Goal: Transaction & Acquisition: Obtain resource

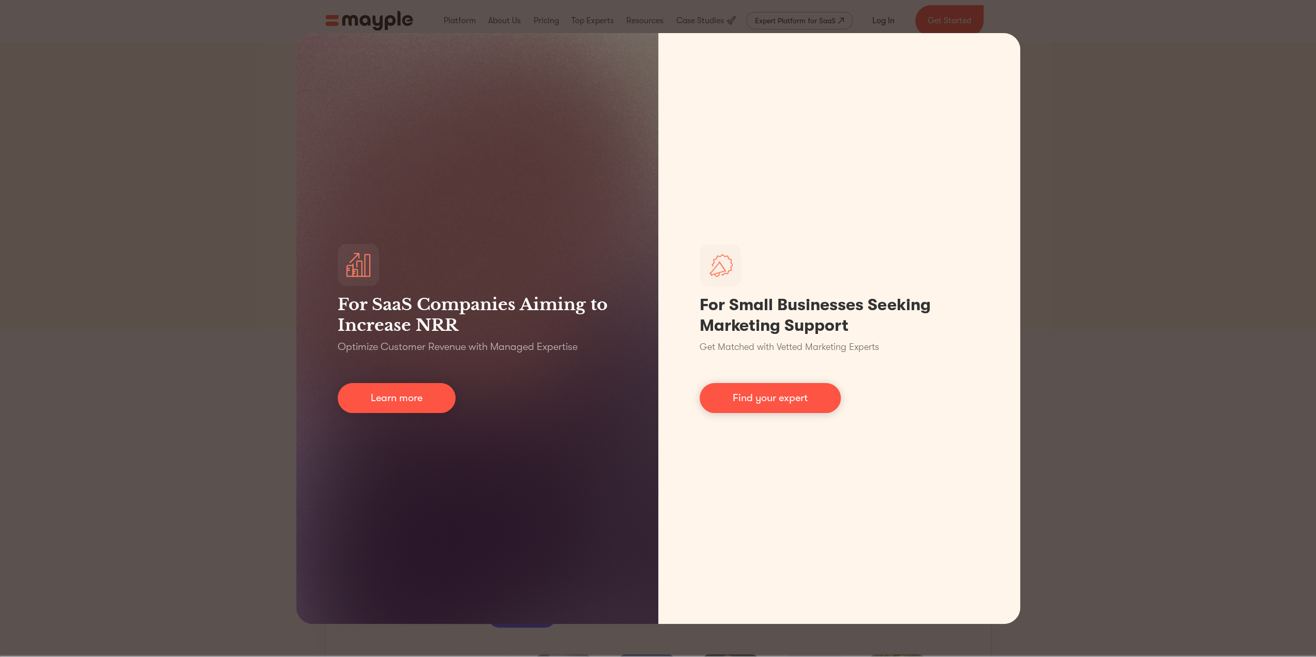
click at [110, 268] on div "For SaaS Companies Aiming to Increase NRR Optimize Customer Revenue with Manage…" at bounding box center [658, 328] width 1316 height 657
click at [1124, 296] on div "For SaaS Companies Aiming to Increase NRR Optimize Customer Revenue with Manage…" at bounding box center [658, 328] width 1316 height 657
drag, startPoint x: 1114, startPoint y: 533, endPoint x: 1088, endPoint y: 555, distance: 34.1
click at [1113, 533] on div "For SaaS Companies Aiming to Increase NRR Optimize Customer Revenue with Manage…" at bounding box center [658, 328] width 1316 height 657
drag, startPoint x: 1074, startPoint y: 568, endPoint x: 1068, endPoint y: 570, distance: 5.9
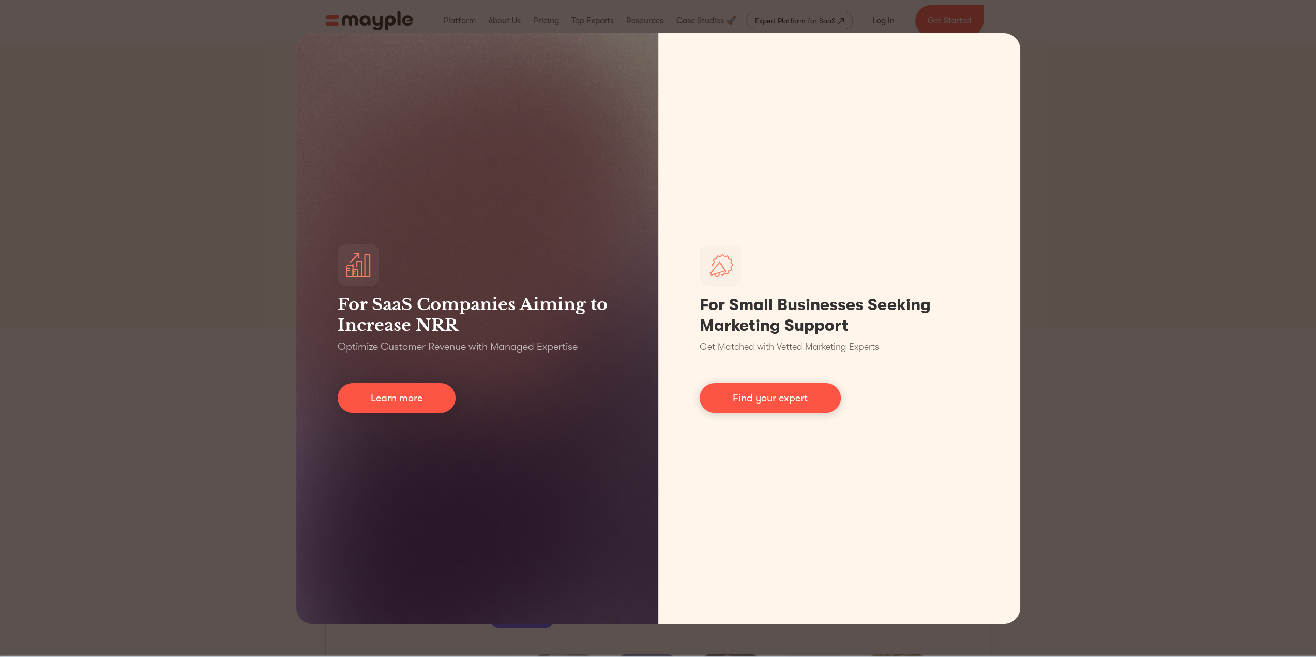
click at [1071, 570] on div "For SaaS Companies Aiming to Increase NRR Optimize Customer Revenue with Manage…" at bounding box center [658, 328] width 1316 height 657
click at [1101, 250] on div "For SaaS Companies Aiming to Increase NRR Optimize Customer Revenue with Manage…" at bounding box center [658, 328] width 1316 height 657
drag, startPoint x: 1088, startPoint y: 215, endPoint x: 1094, endPoint y: 201, distance: 14.9
click at [1089, 213] on div "For SaaS Companies Aiming to Increase NRR Optimize Customer Revenue with Manage…" at bounding box center [658, 328] width 1316 height 657
click at [1095, 195] on div "For SaaS Companies Aiming to Increase NRR Optimize Customer Revenue with Manage…" at bounding box center [658, 328] width 1316 height 657
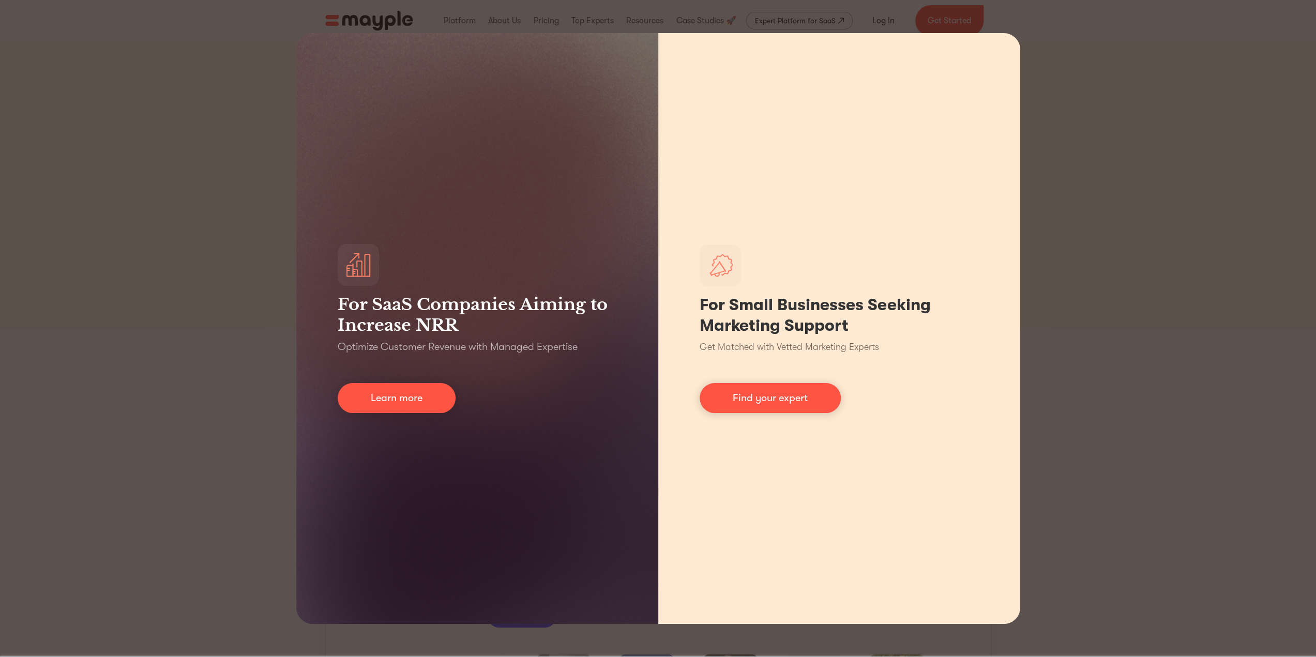
click at [956, 34] on div "For Small Businesses Seeking Marketing Support Get Matched with Vetted Marketin…" at bounding box center [839, 328] width 362 height 591
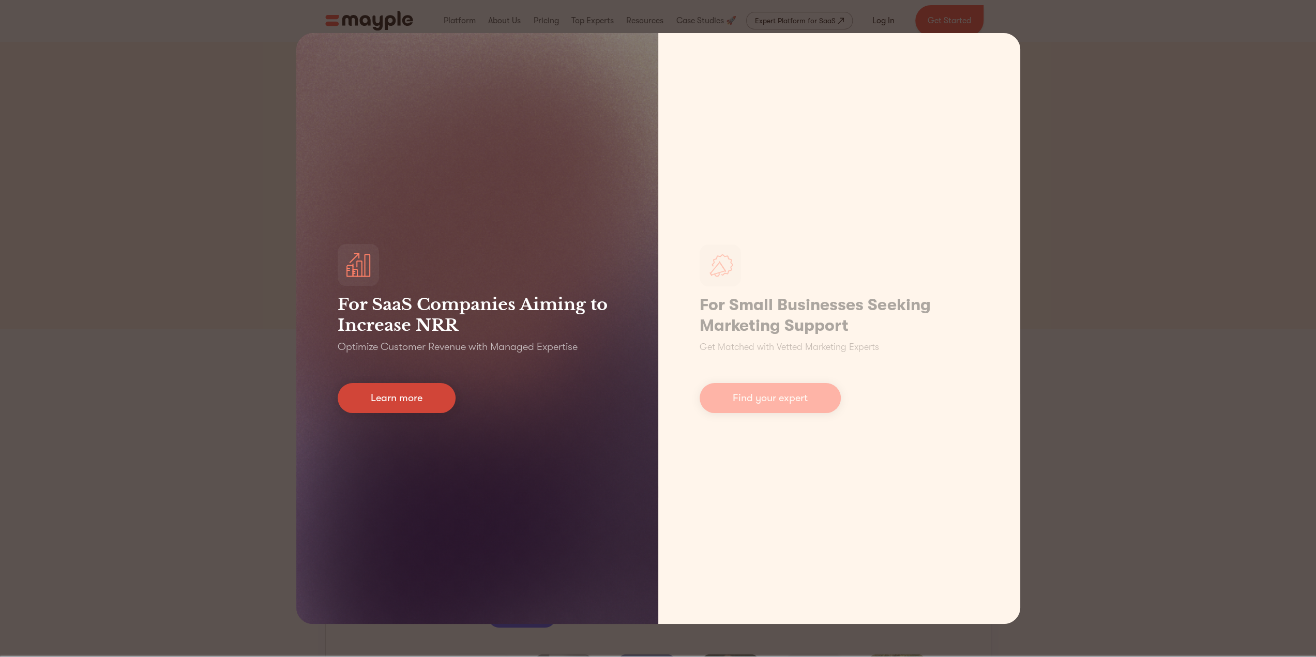
click at [412, 400] on link "Learn more" at bounding box center [397, 398] width 118 height 30
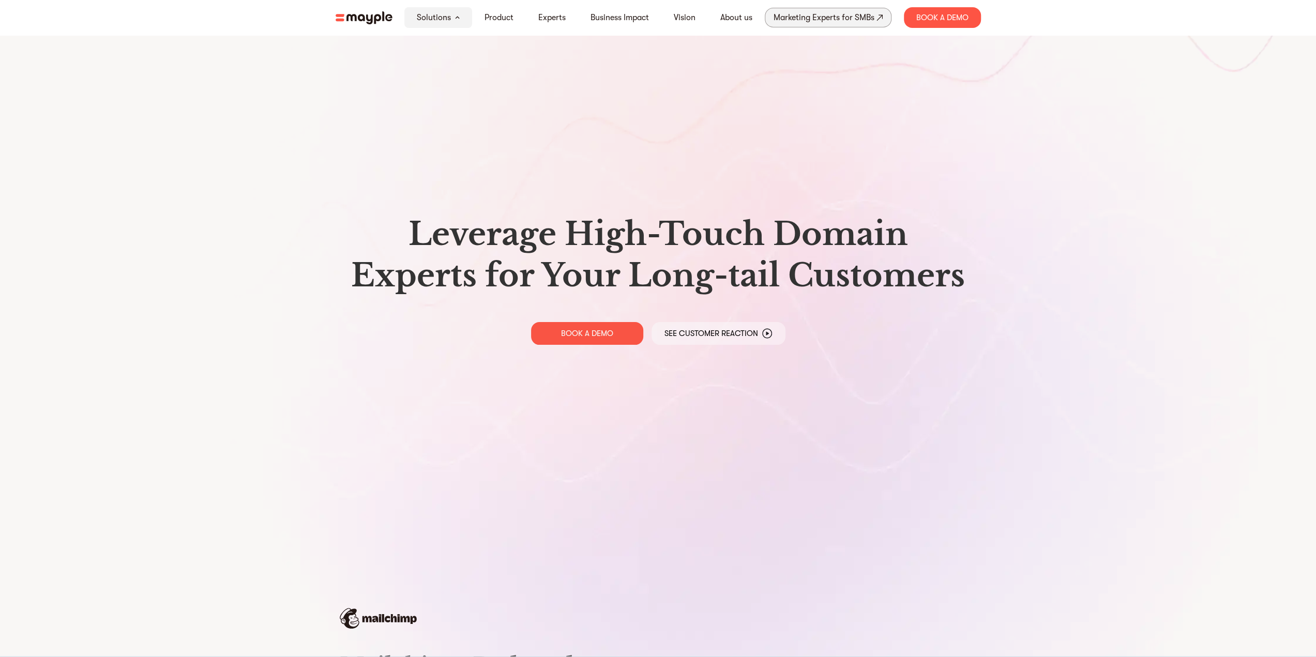
click at [797, 17] on div "Marketing Experts for SMBs" at bounding box center [824, 17] width 101 height 14
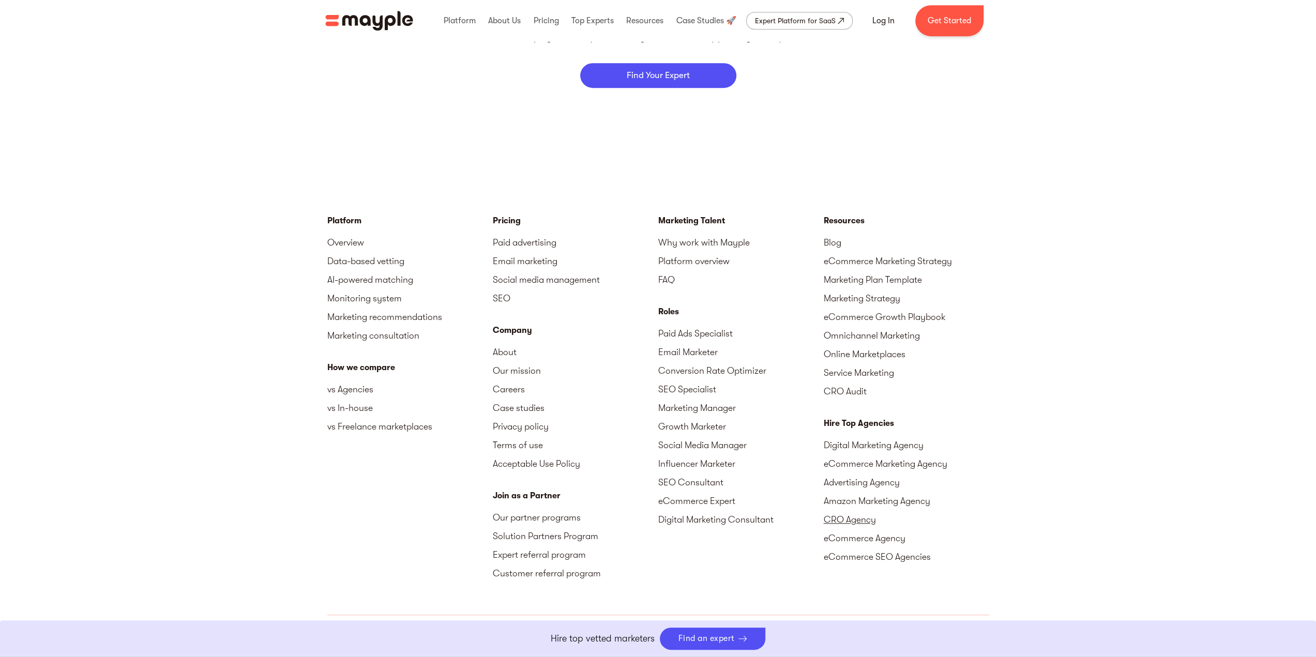
scroll to position [4527, 0]
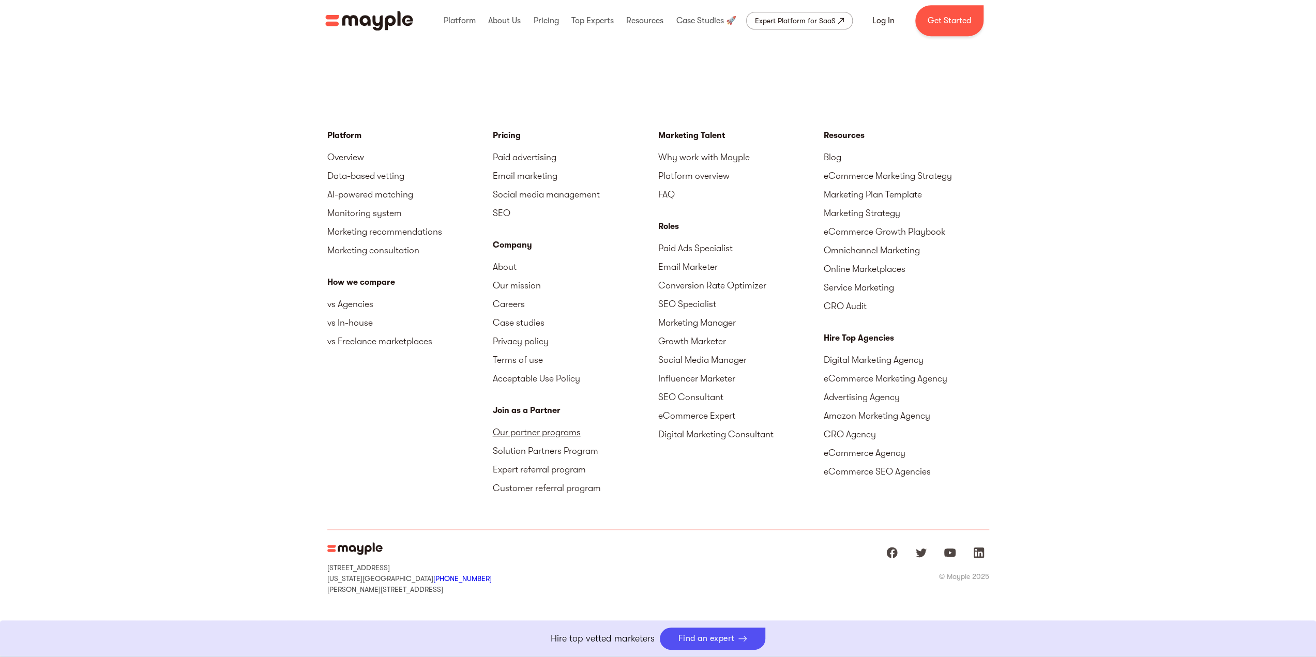
click at [532, 428] on link "Our partner programs" at bounding box center [575, 432] width 165 height 19
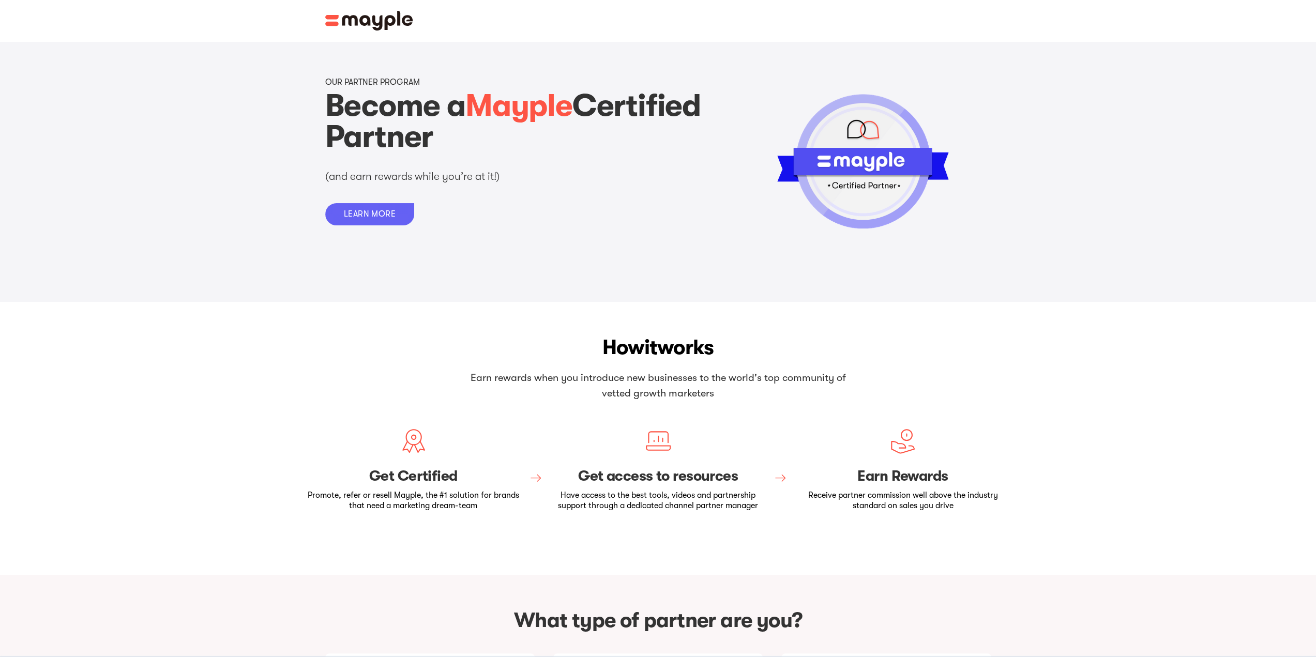
click at [351, 213] on div "LEARN MORE" at bounding box center [370, 214] width 52 height 10
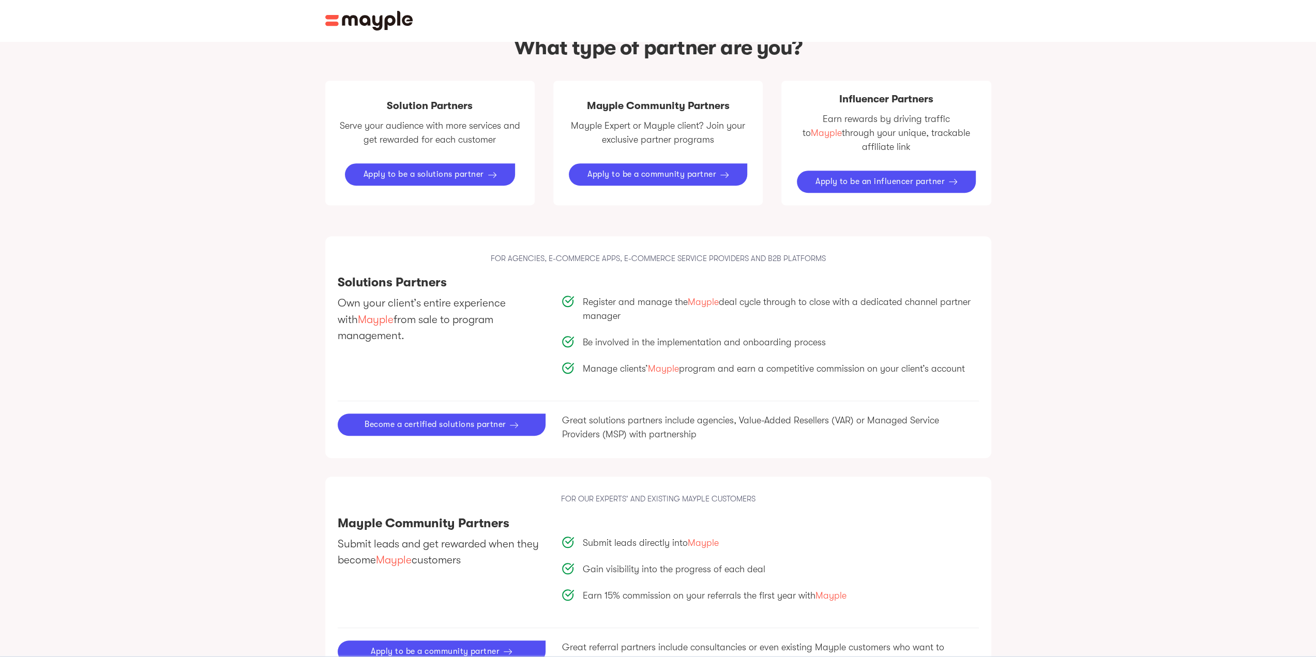
scroll to position [575, 0]
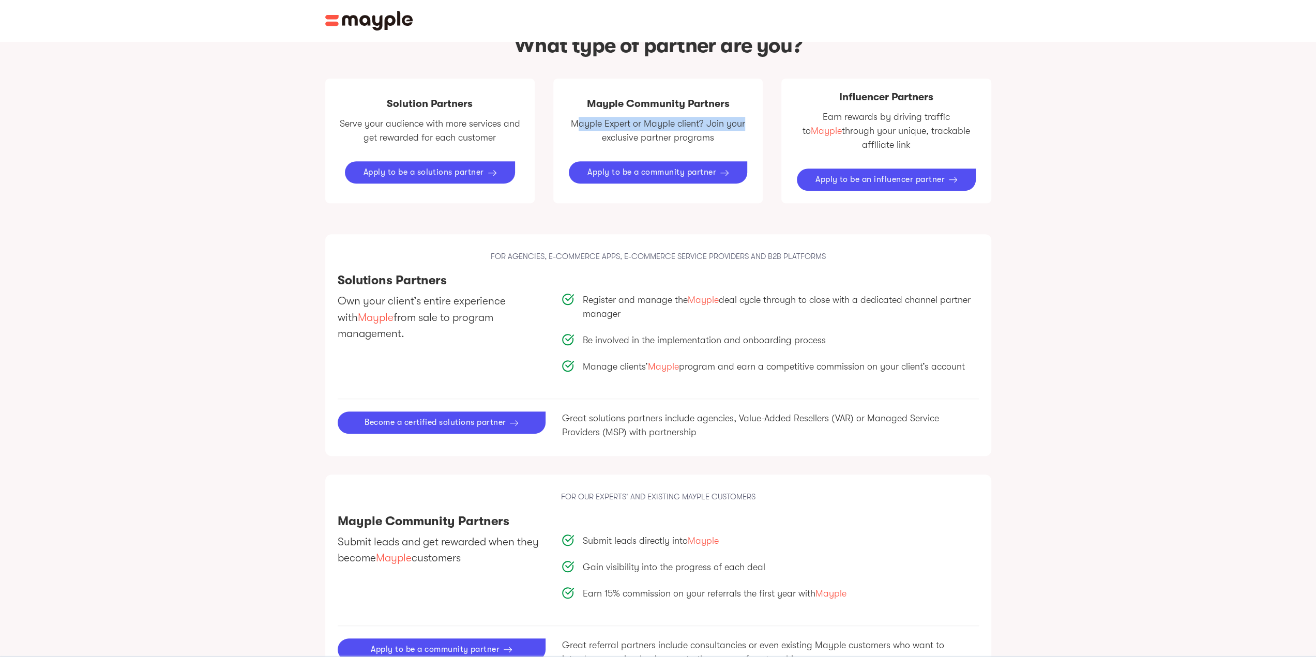
click at [765, 114] on div "Solution Partners Serve your audience with more services and get rewarded for e…" at bounding box center [658, 141] width 666 height 125
click at [719, 127] on p "Mayple Expert or Mayple client? Join your exclusive partner programs" at bounding box center [658, 131] width 185 height 28
click at [421, 168] on div "Apply to be a solutions partner" at bounding box center [423, 173] width 120 height 10
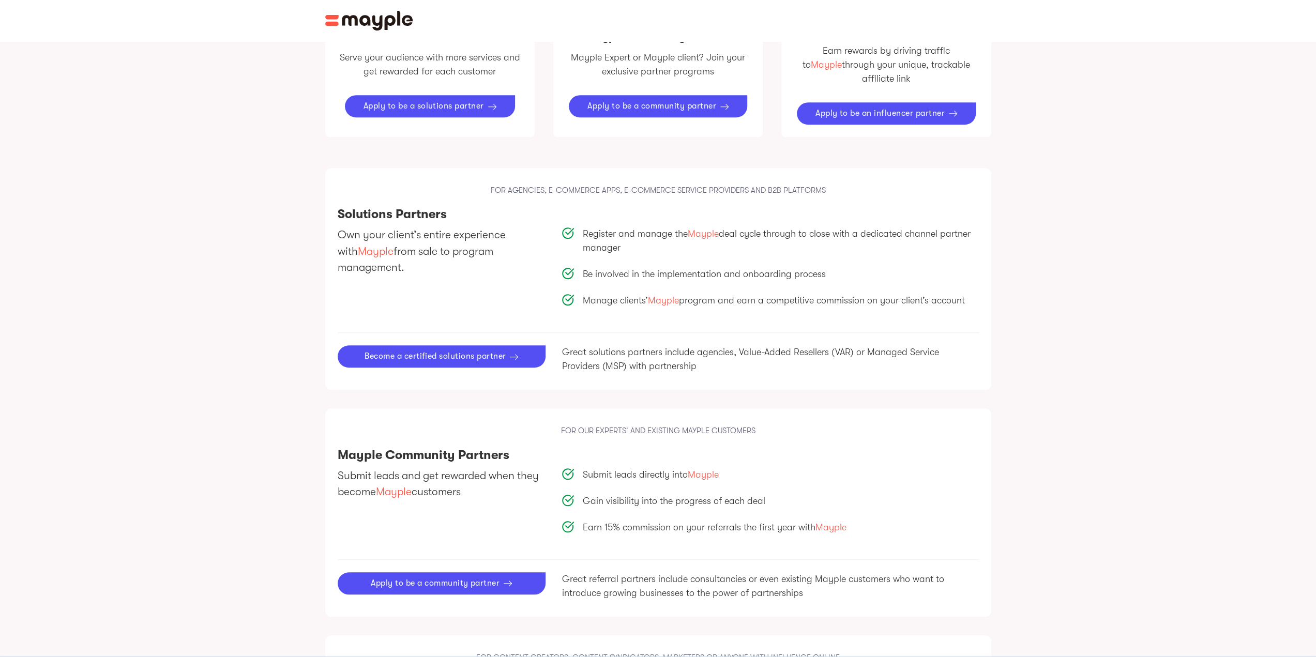
scroll to position [730, 0]
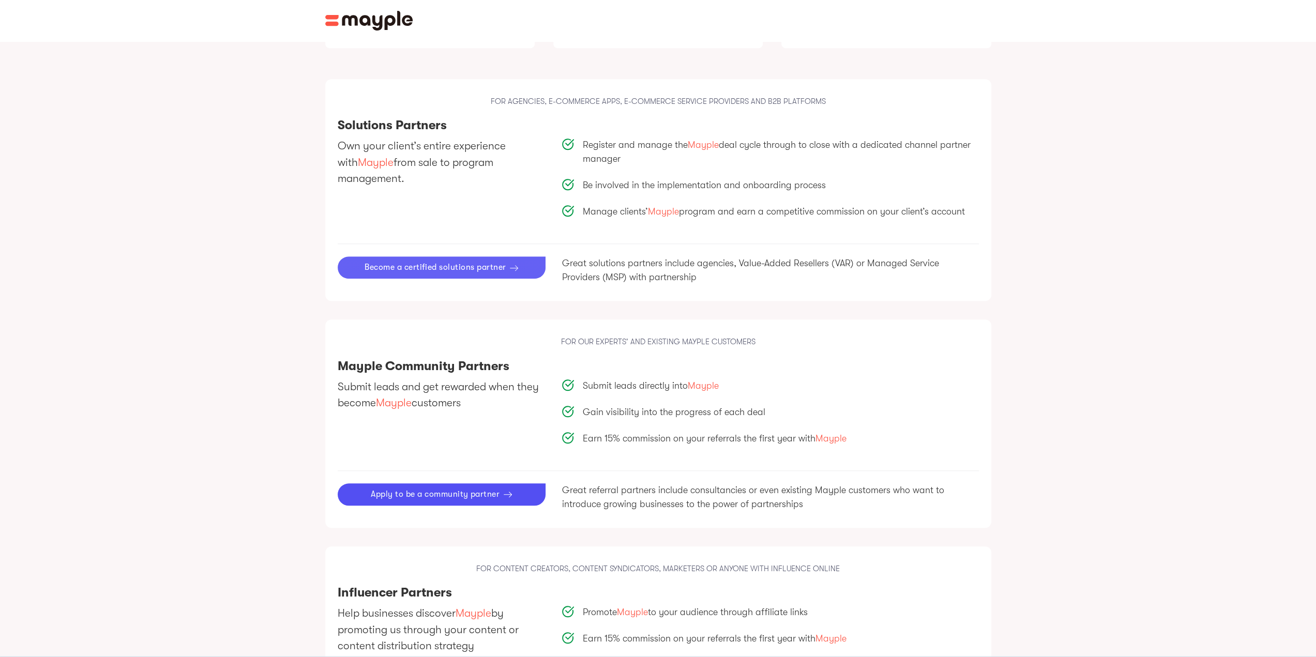
click at [461, 256] on link "Become a certified solutions partner" at bounding box center [442, 267] width 208 height 22
click at [697, 123] on div "FOR AGENCIES, E-COMMERCE APPS, E-COMMERCE SERVICE PROVIDERS AND B2B PLATFORMS S…" at bounding box center [658, 190] width 666 height 222
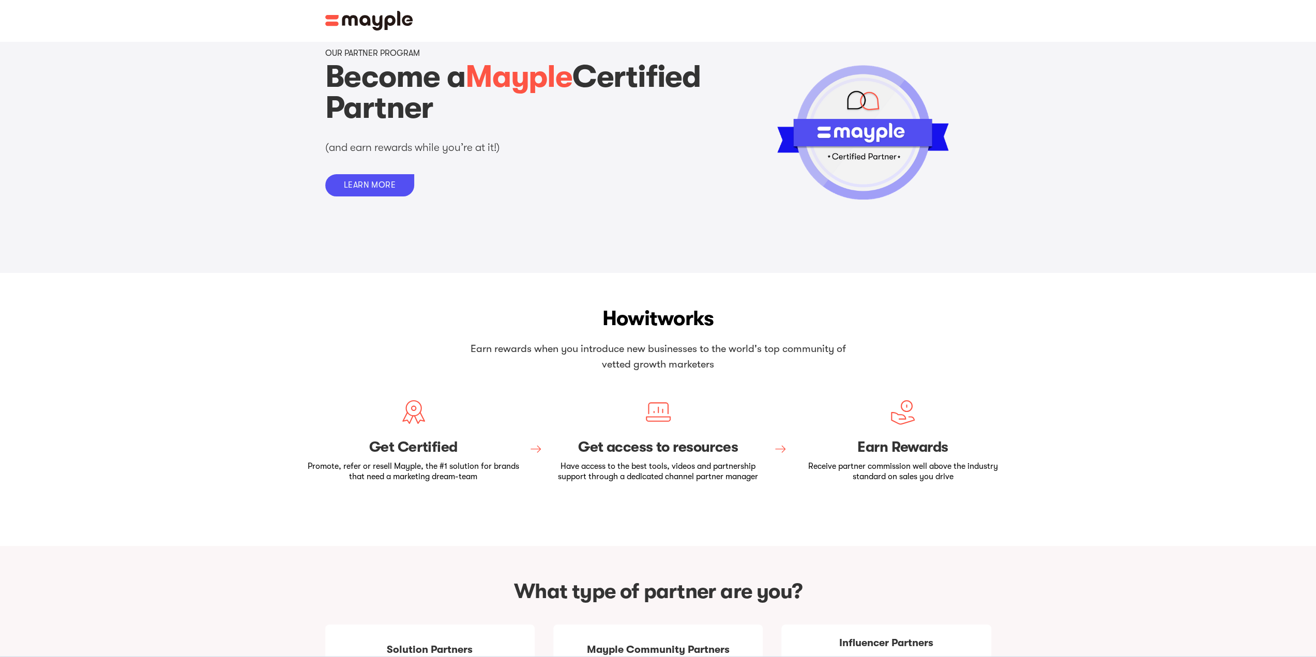
scroll to position [0, 0]
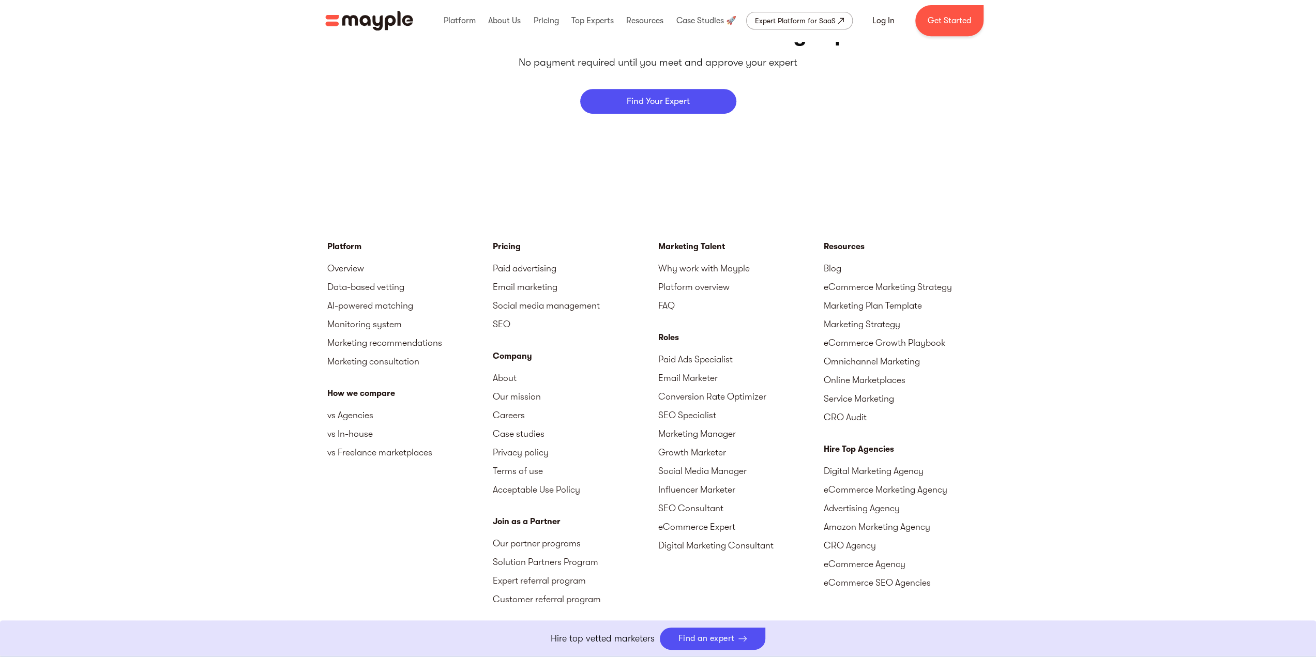
scroll to position [4527, 0]
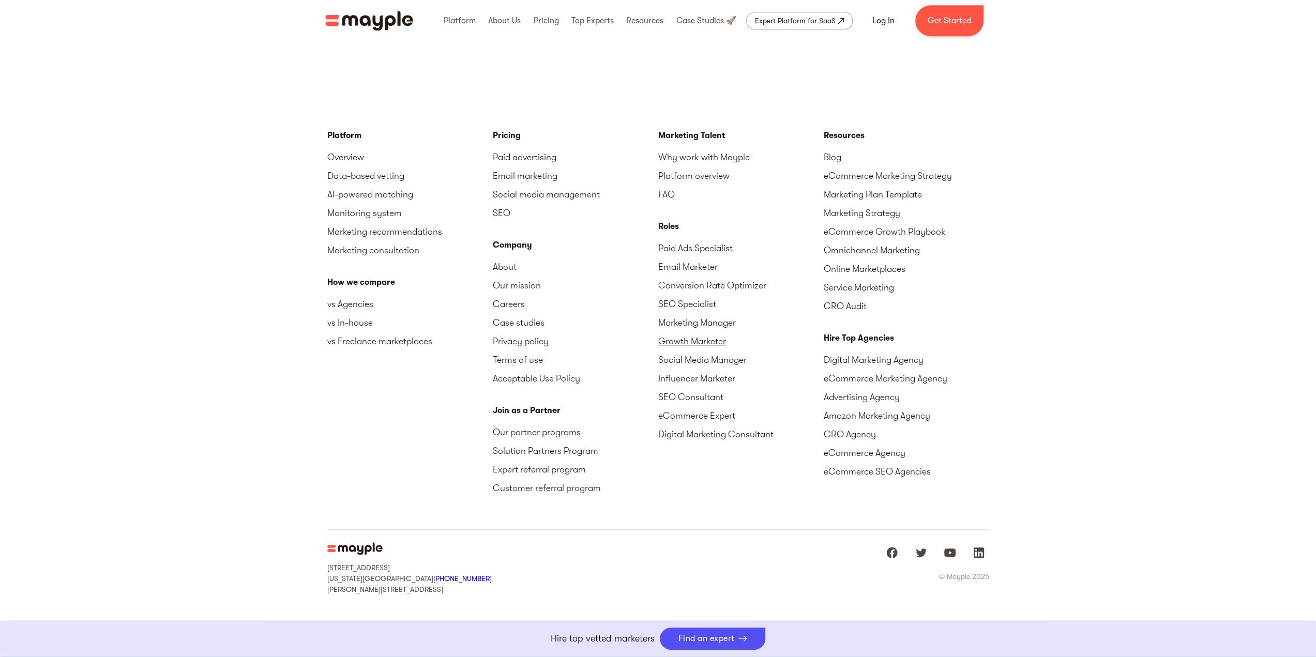
click at [694, 339] on link "Growth Marketer" at bounding box center [740, 341] width 165 height 19
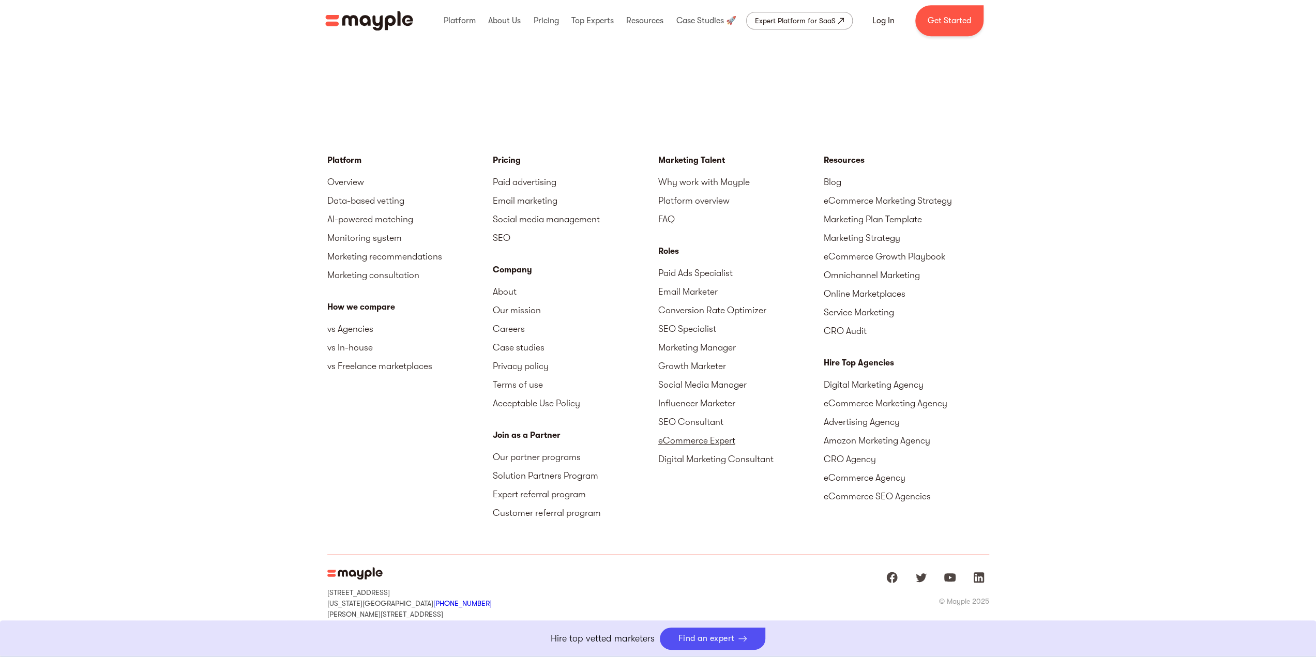
scroll to position [4527, 0]
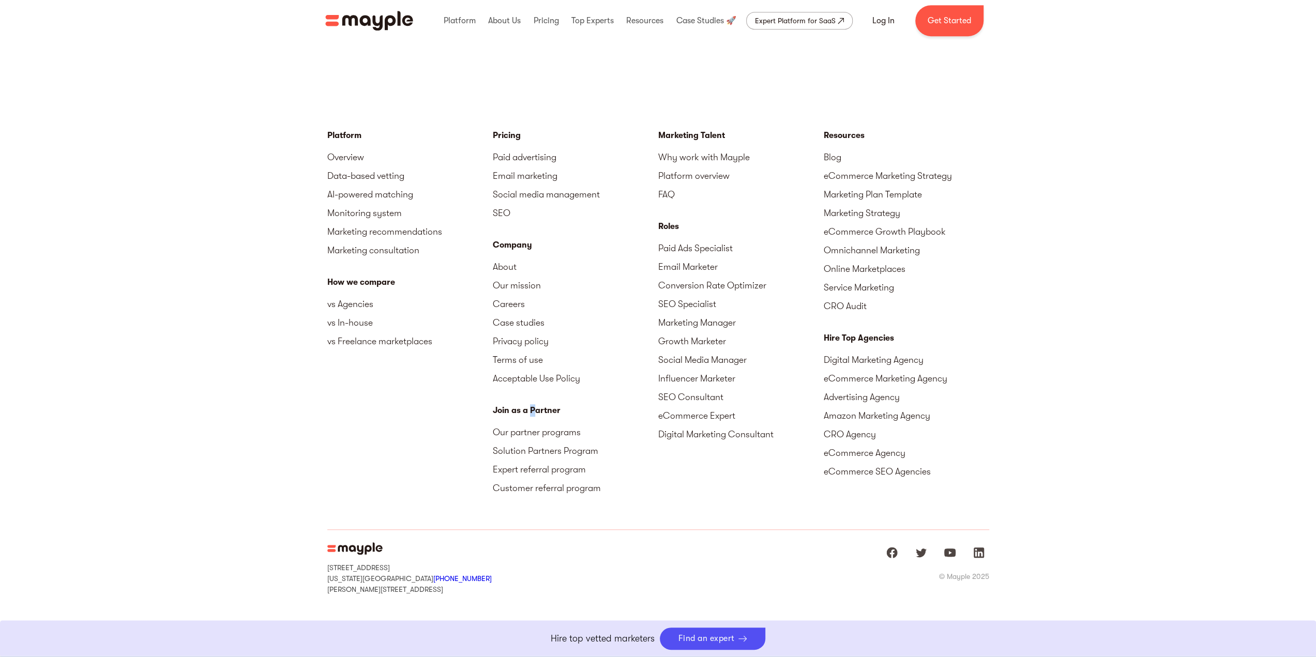
click at [532, 411] on div "Join as a Partner" at bounding box center [575, 410] width 165 height 12
click at [506, 434] on link "Our partner programs" at bounding box center [575, 432] width 165 height 19
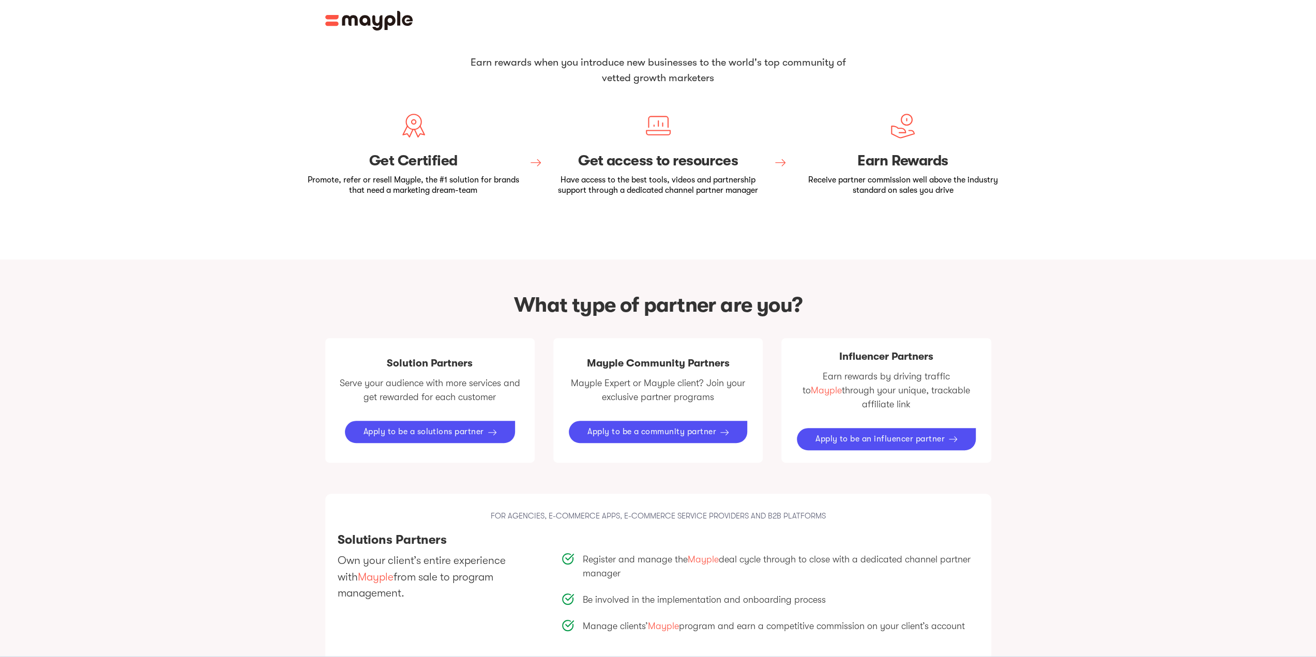
scroll to position [414, 0]
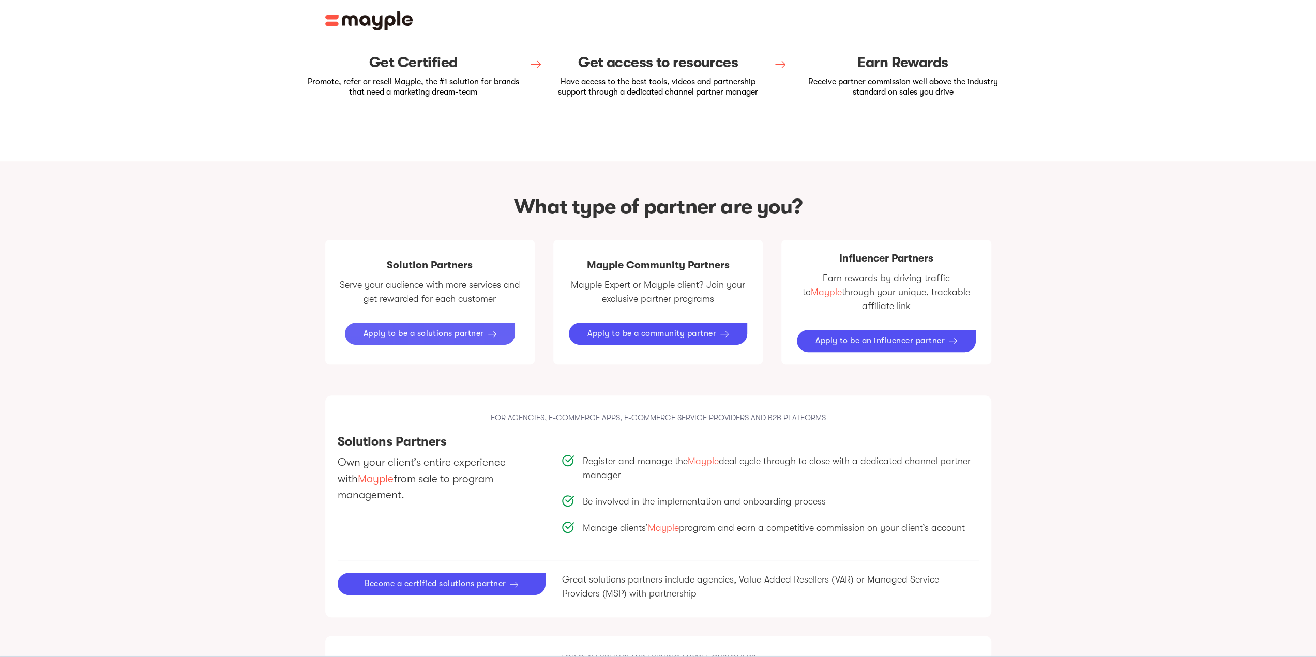
click at [396, 329] on div "Apply to be a solutions partner" at bounding box center [423, 334] width 120 height 10
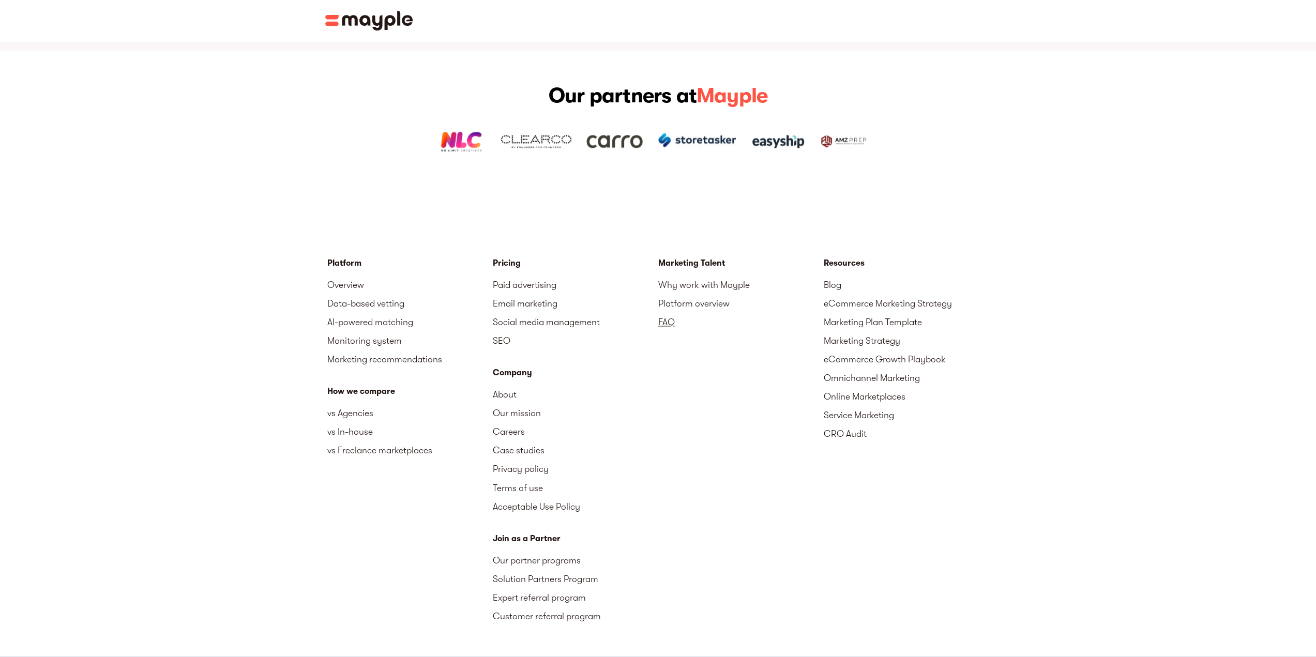
scroll to position [1598, 0]
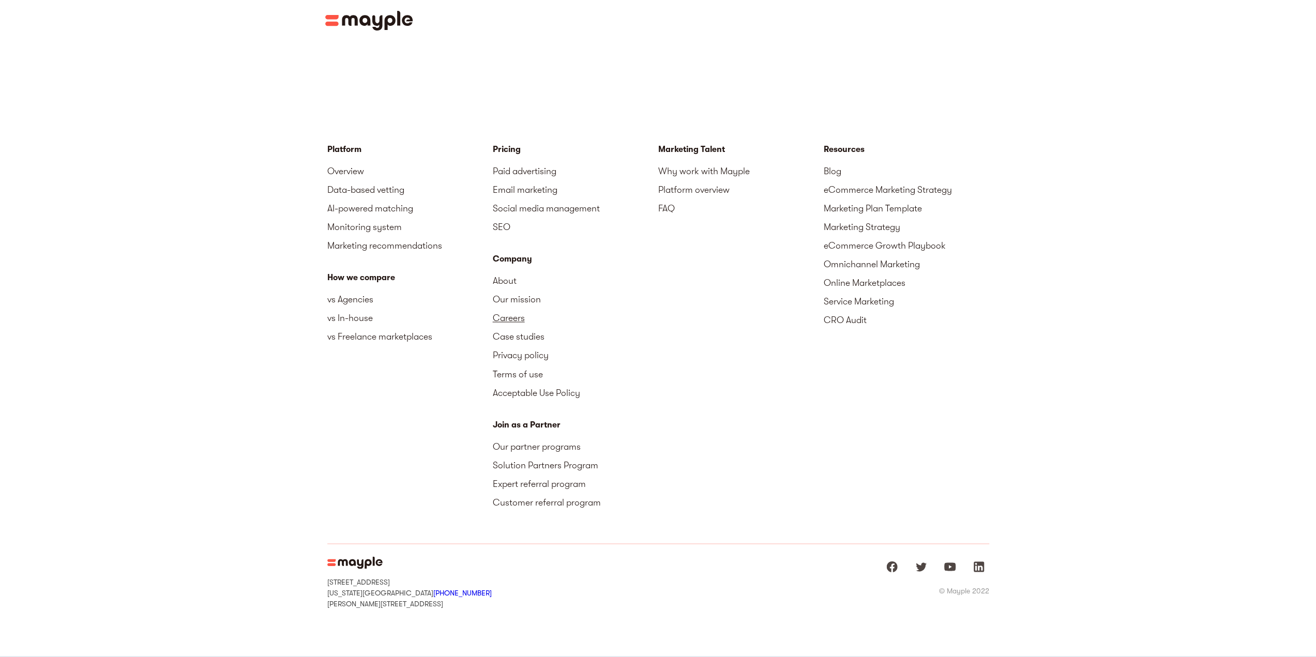
click at [511, 309] on link "Careers" at bounding box center [575, 318] width 165 height 19
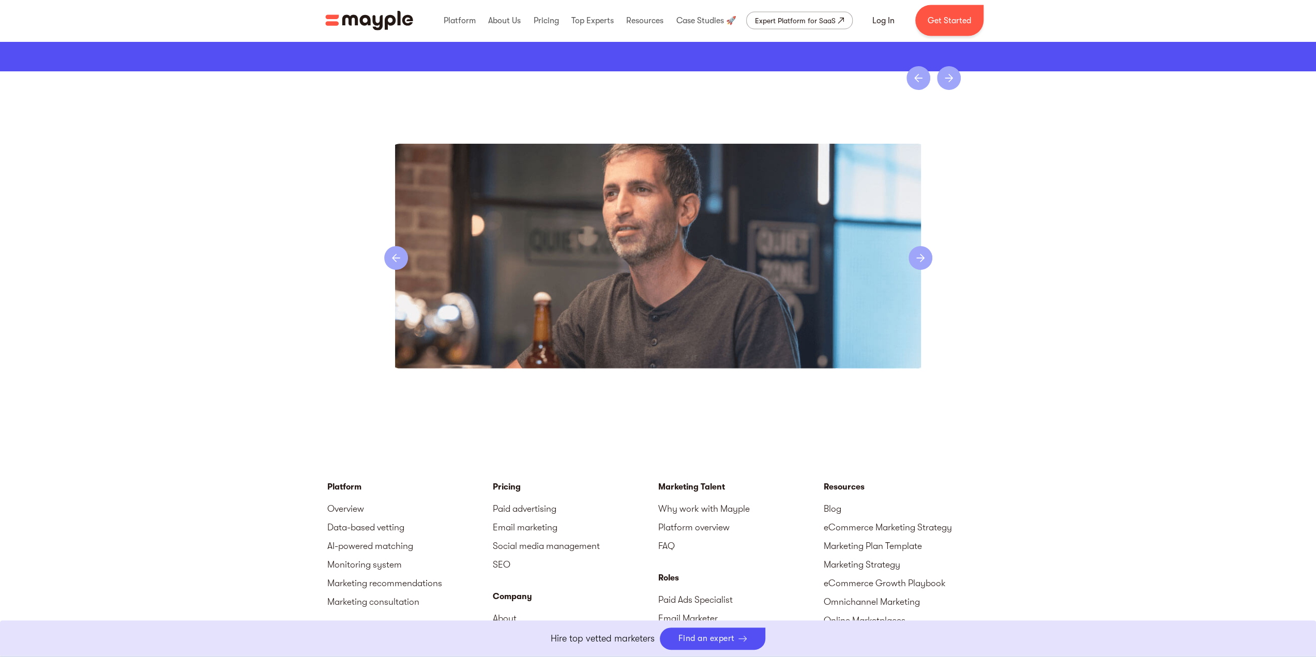
scroll to position [2471, 0]
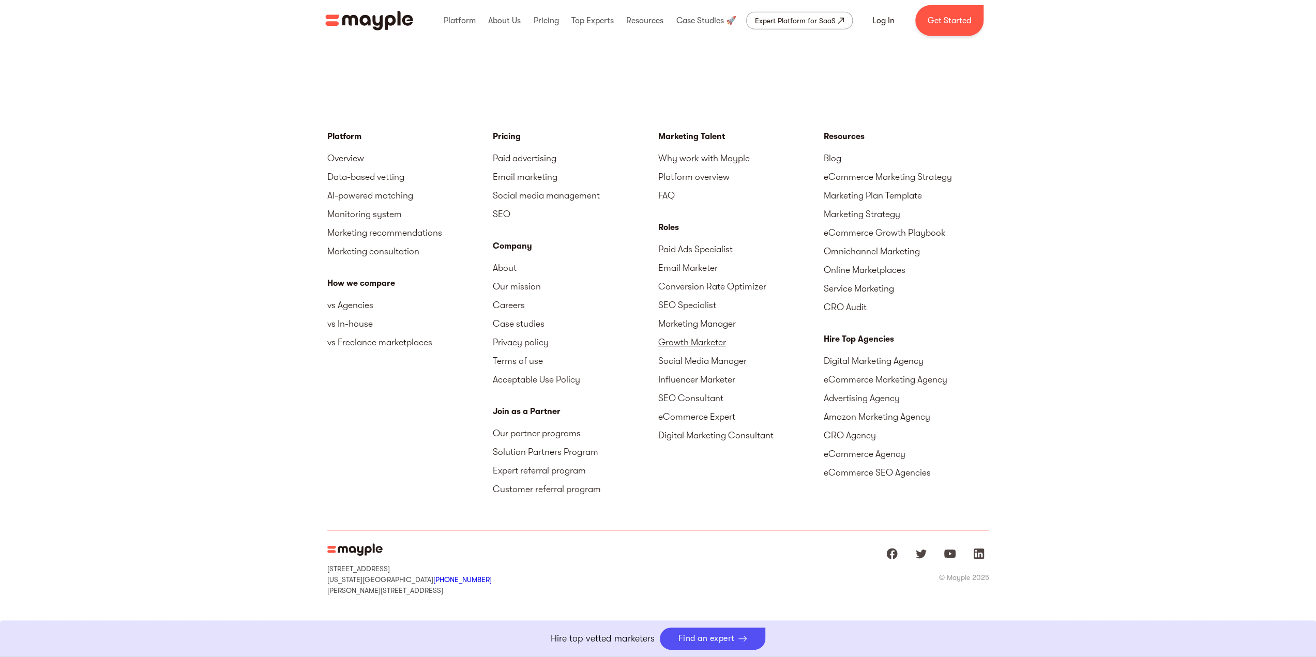
click at [708, 343] on link "Growth Marketer" at bounding box center [740, 342] width 165 height 19
click at [693, 250] on link "Paid Ads Specialist" at bounding box center [740, 249] width 165 height 19
